Goal: Transaction & Acquisition: Purchase product/service

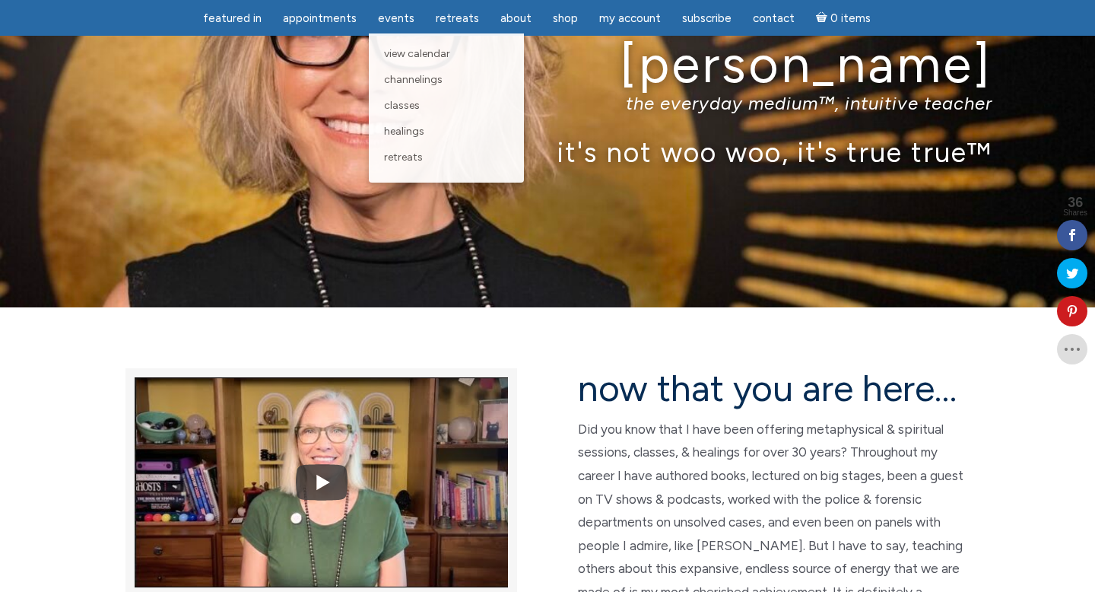
scroll to position [104, 0]
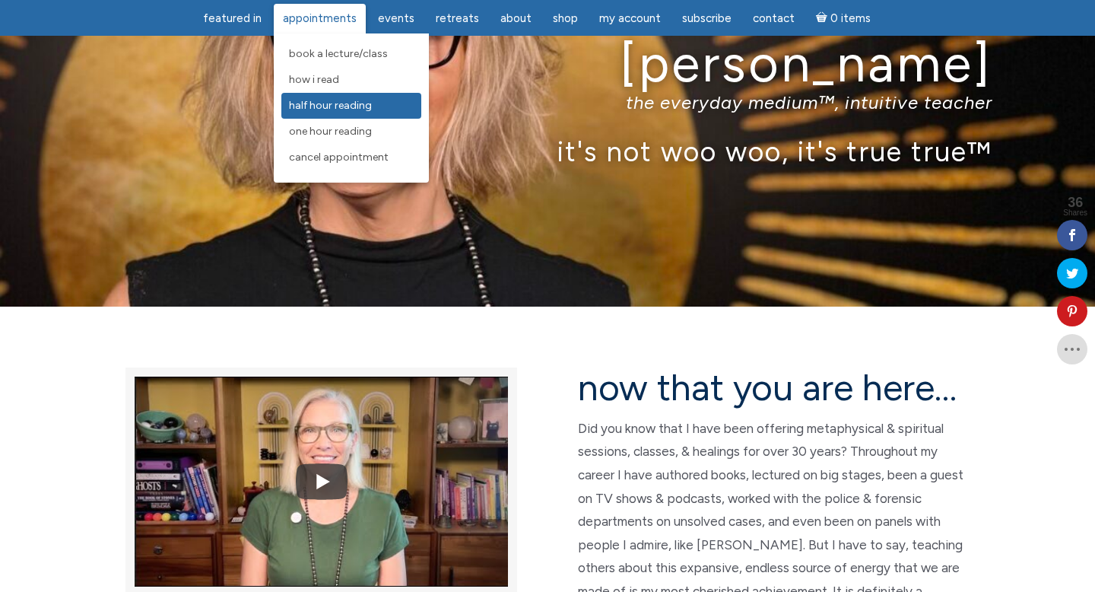
click at [357, 112] on span "Half Hour Reading" at bounding box center [330, 105] width 83 height 13
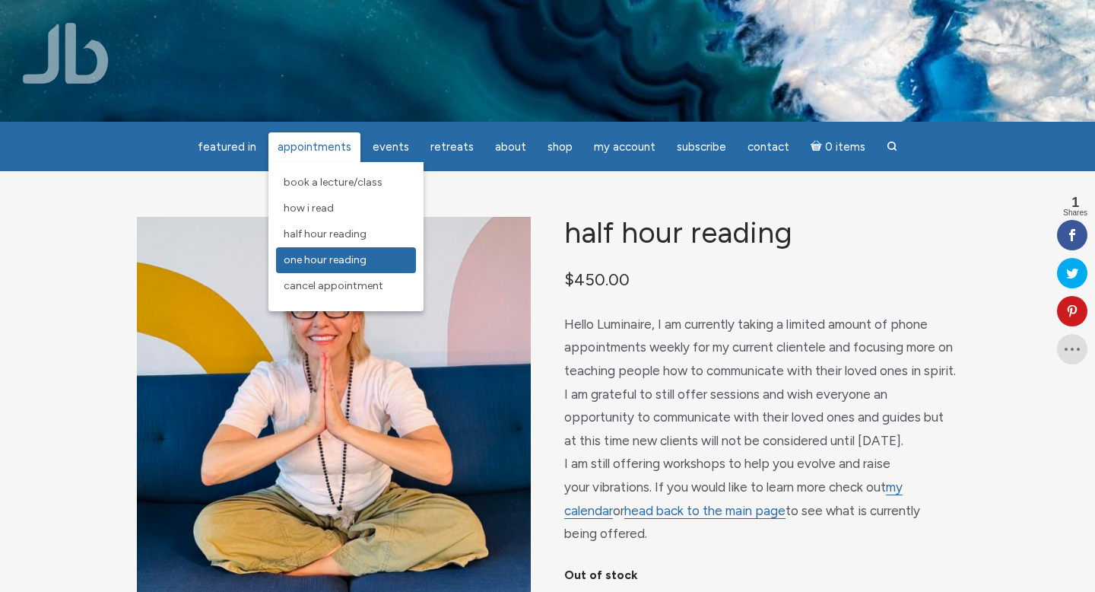
click at [364, 262] on span "One Hour Reading" at bounding box center [325, 259] width 83 height 13
